Goal: Navigation & Orientation: Find specific page/section

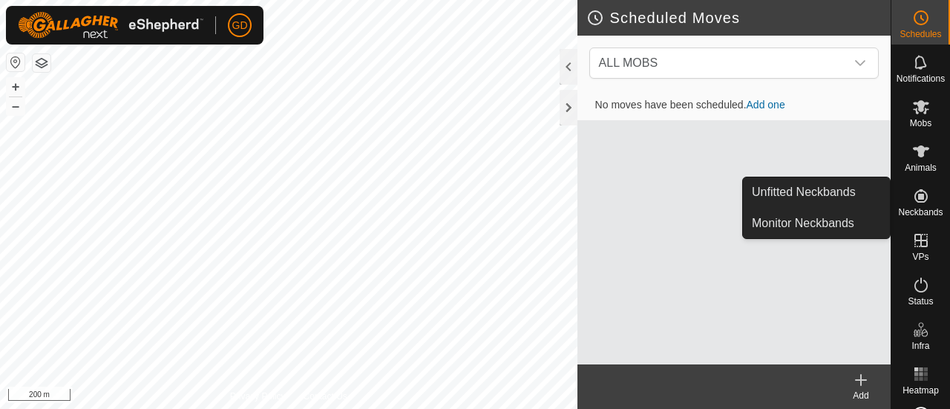
click at [917, 197] on icon at bounding box center [920, 195] width 13 height 13
click at [800, 192] on link "Unfitted Neckbands" at bounding box center [816, 192] width 147 height 30
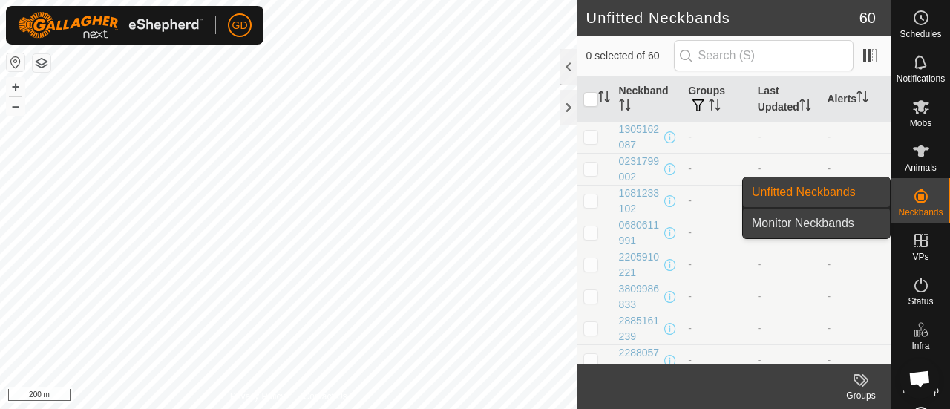
click at [827, 214] on link "Monitor Neckbands" at bounding box center [816, 223] width 147 height 30
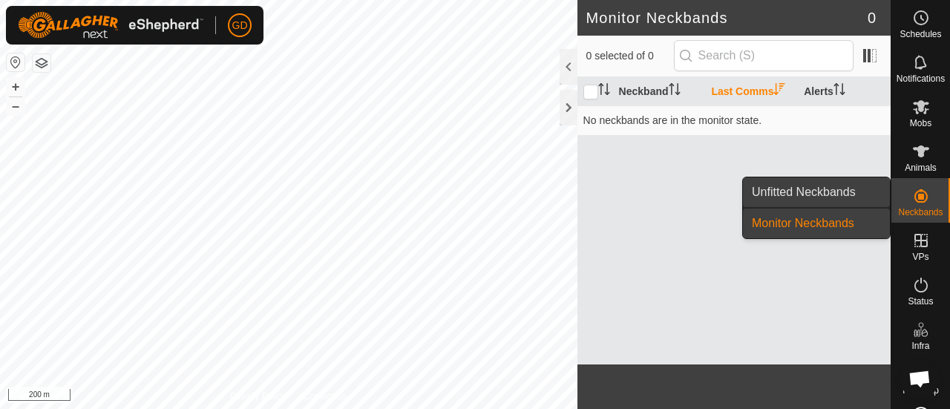
click at [804, 186] on link "Unfitted Neckbands" at bounding box center [816, 192] width 147 height 30
